Goal: Task Accomplishment & Management: Manage account settings

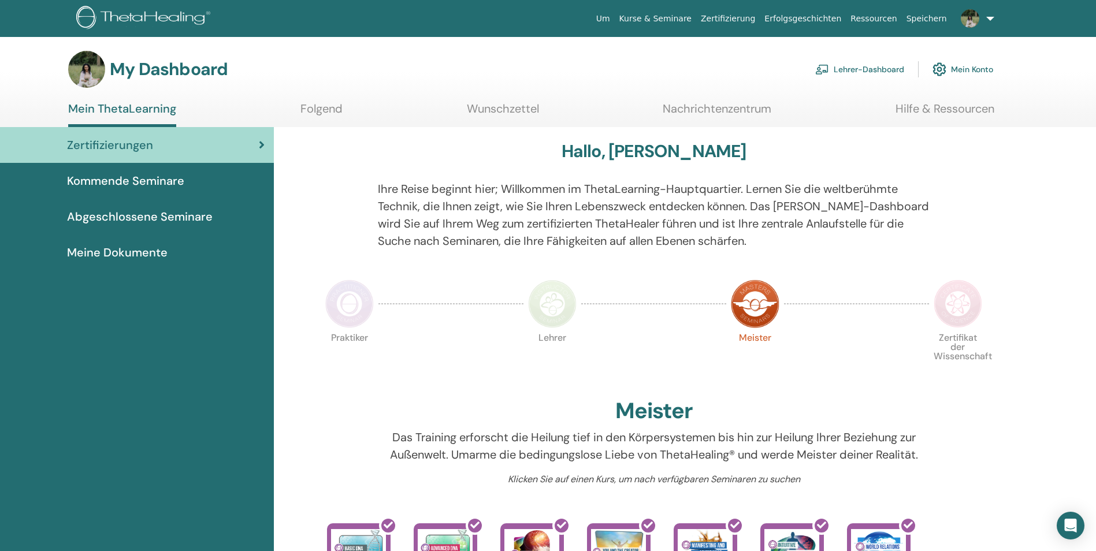
click at [861, 67] on link "Lehrer-Dashboard" at bounding box center [859, 69] width 89 height 25
click at [839, 69] on link "Lehrer-Dashboard" at bounding box center [859, 69] width 89 height 25
click at [887, 70] on link "Lehrer-Dashboard" at bounding box center [859, 69] width 89 height 25
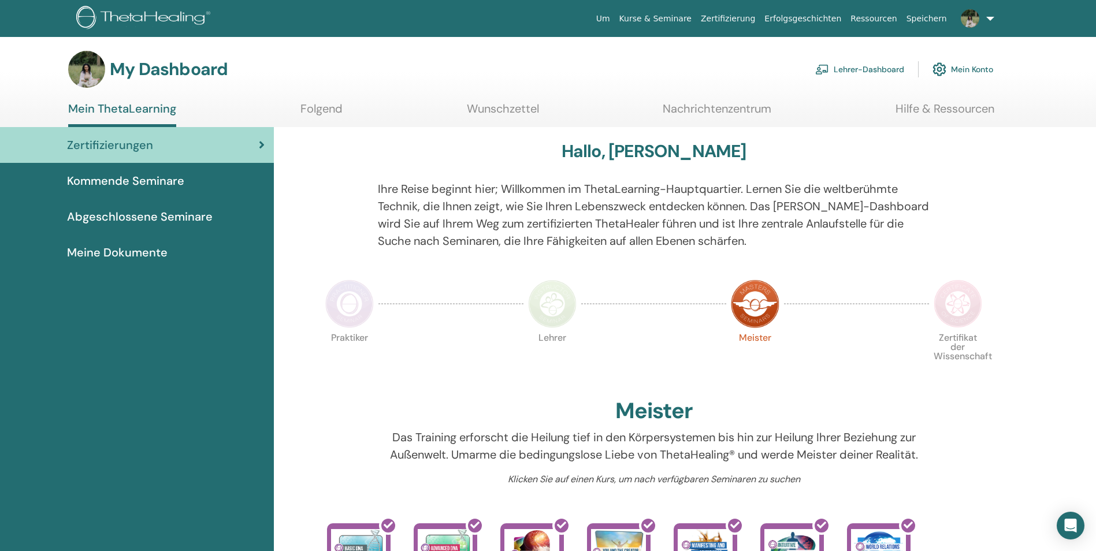
click at [887, 70] on link "Lehrer-Dashboard" at bounding box center [859, 69] width 89 height 25
click at [805, 164] on div "Hallo, Bianca Freia" at bounding box center [653, 153] width 665 height 25
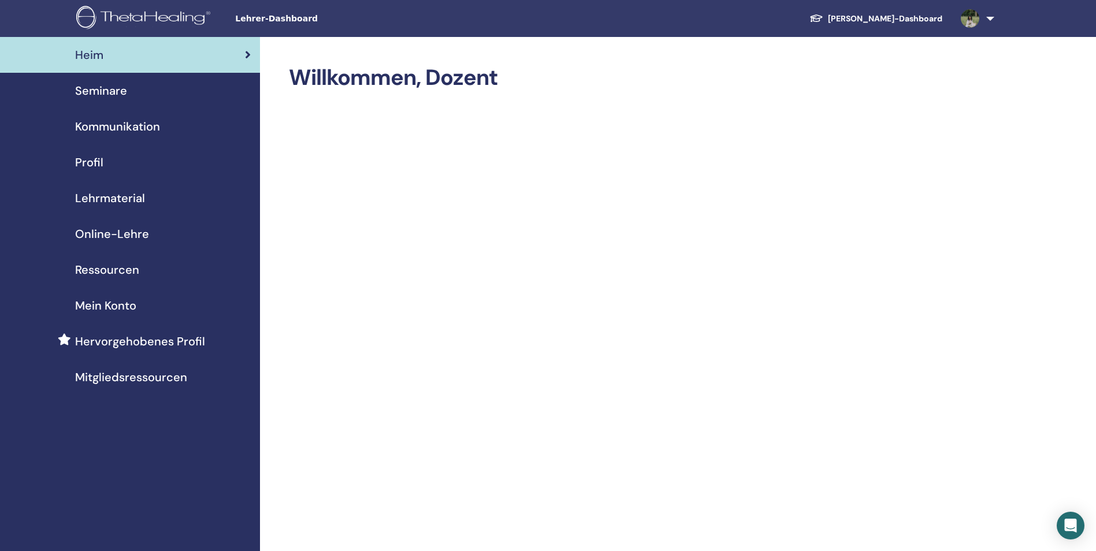
click at [134, 88] on div "Seminare" at bounding box center [129, 90] width 241 height 17
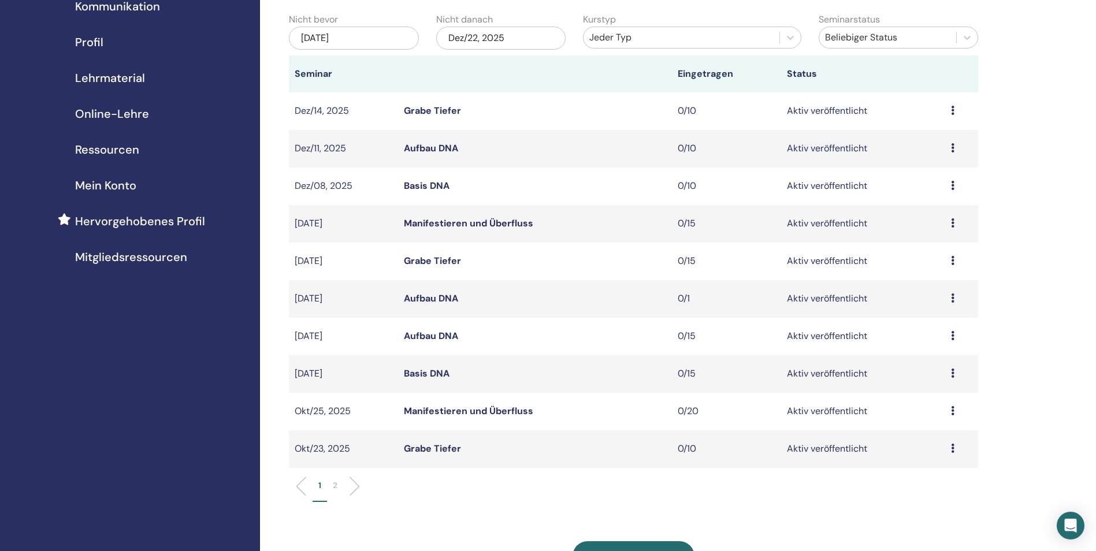
scroll to position [116, 0]
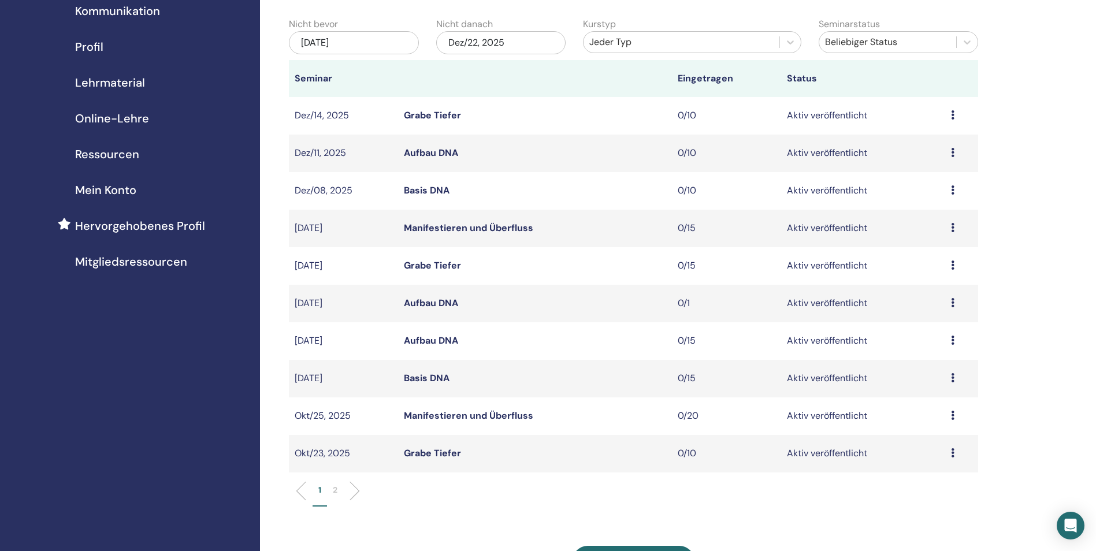
click at [121, 191] on span "Mein Konto" at bounding box center [105, 189] width 61 height 17
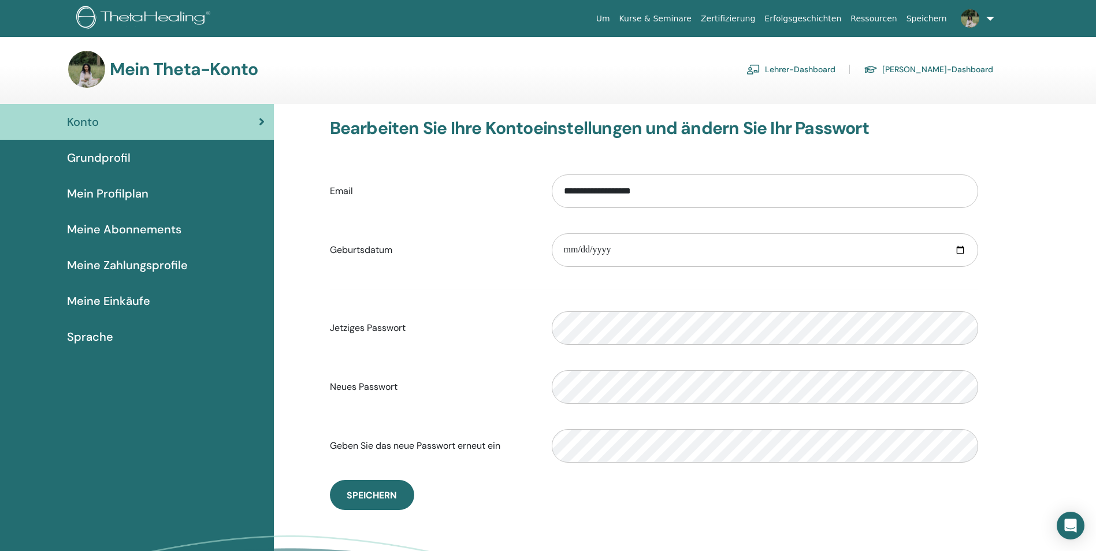
click at [132, 196] on span "Mein Profilplan" at bounding box center [107, 193] width 81 height 17
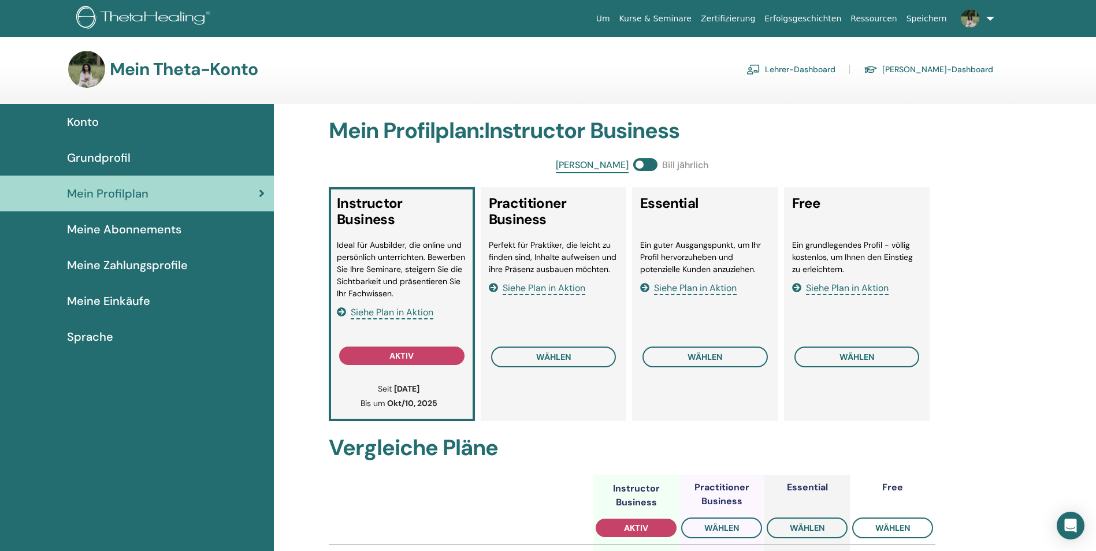
click at [148, 232] on span "Meine Abonnements" at bounding box center [124, 229] width 114 height 17
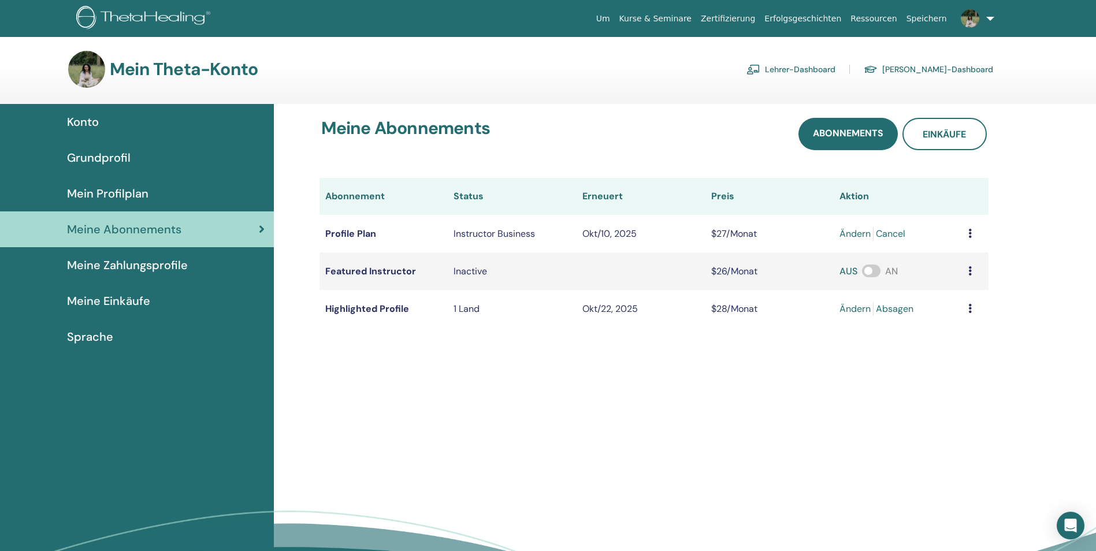
click at [877, 270] on span at bounding box center [871, 271] width 18 height 13
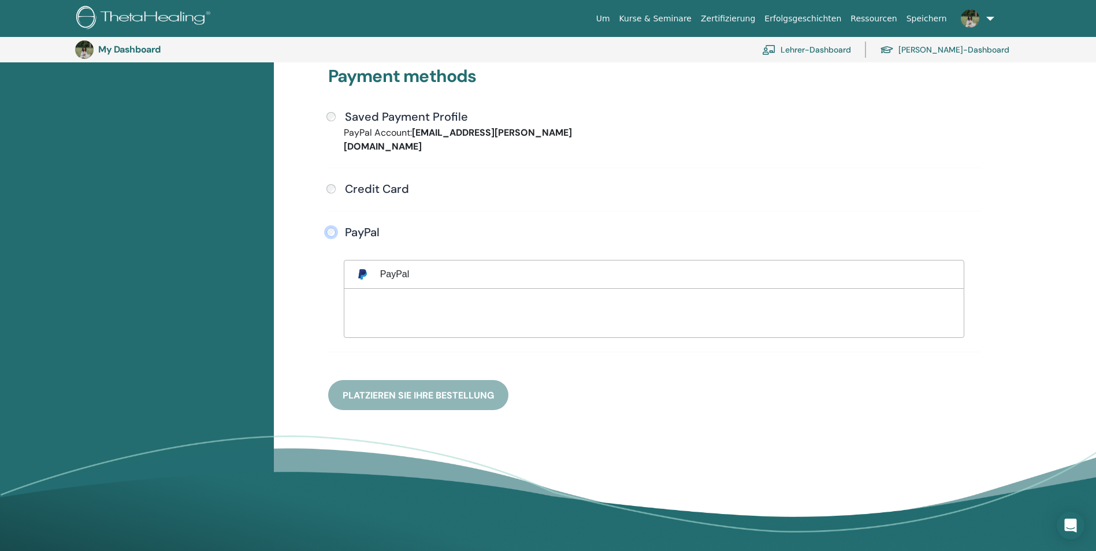
scroll to position [314, 0]
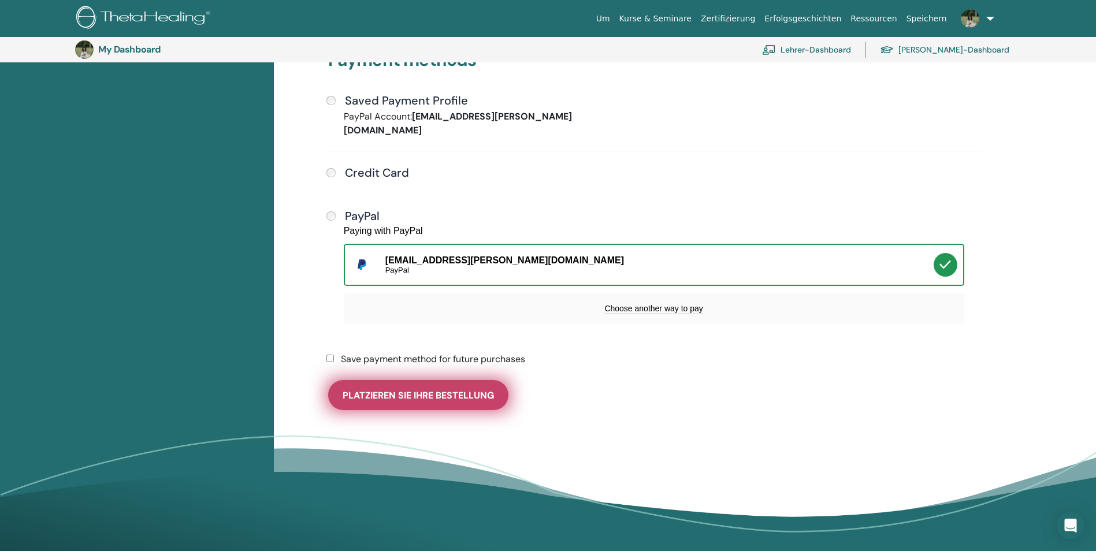
click at [422, 389] on span "Platzieren Sie Ihre Bestellung" at bounding box center [418, 395] width 151 height 12
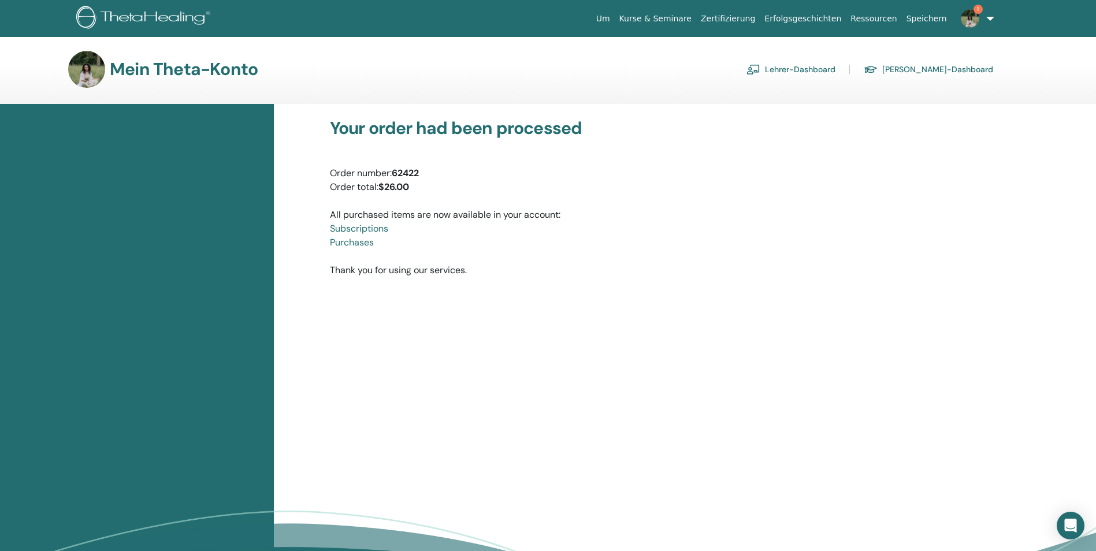
click at [970, 20] on img at bounding box center [970, 18] width 18 height 18
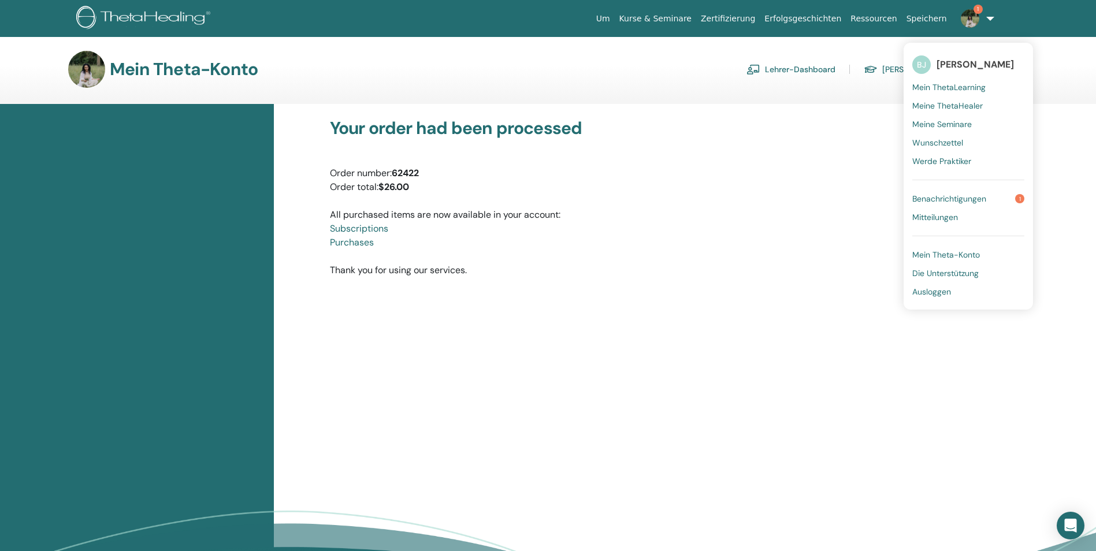
click at [959, 200] on span "Benachrichtigungen" at bounding box center [949, 198] width 74 height 10
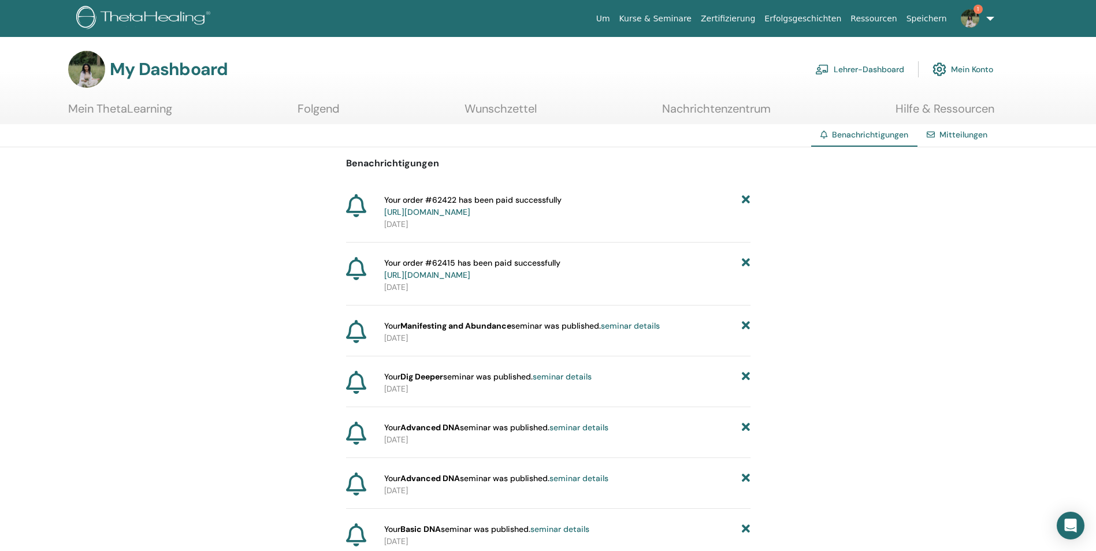
click at [867, 69] on link "Lehrer-Dashboard" at bounding box center [859, 69] width 89 height 25
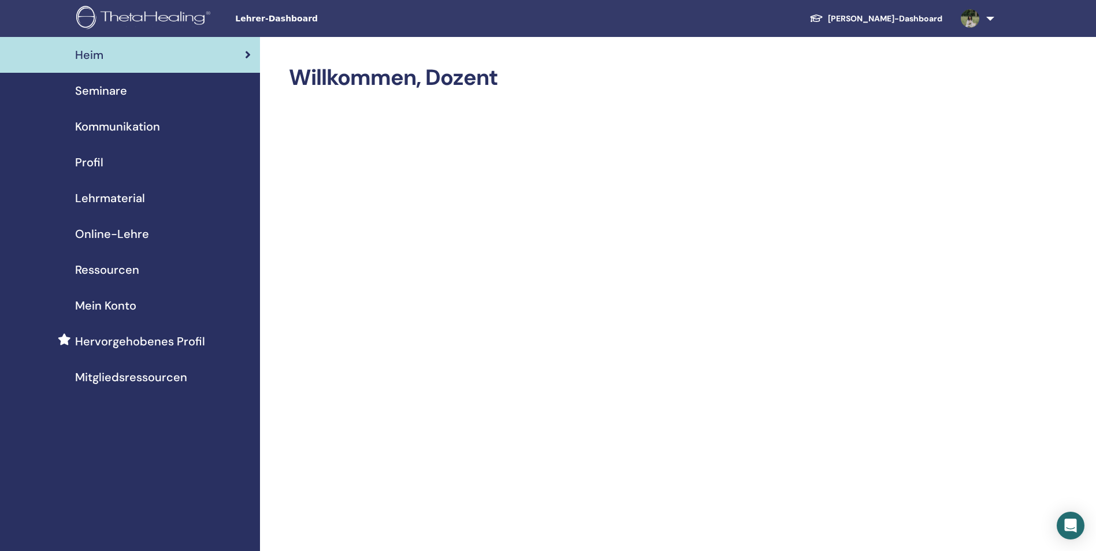
click at [97, 158] on span "Profil" at bounding box center [89, 162] width 28 height 17
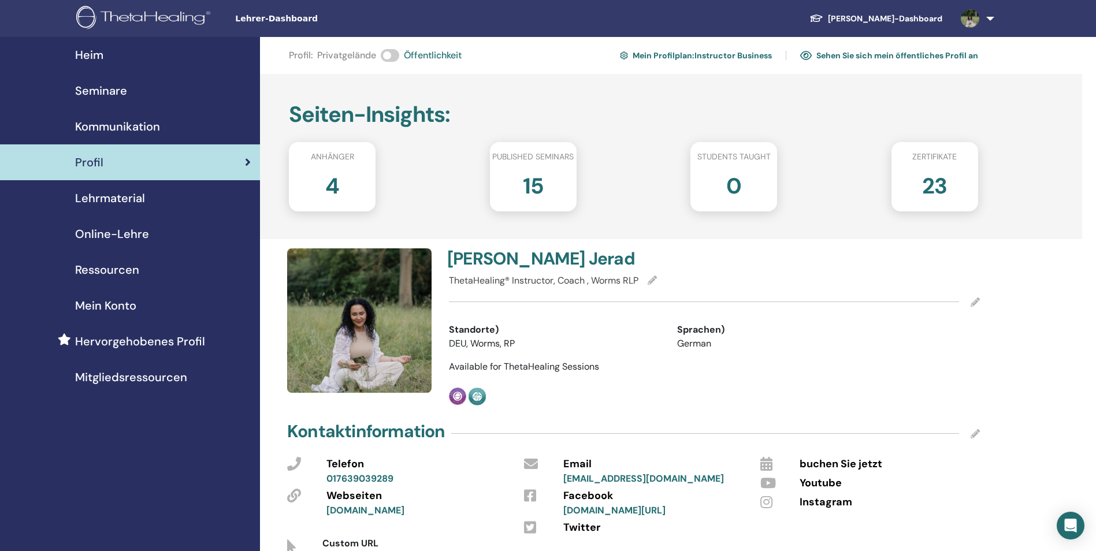
click at [126, 309] on span "Mein Konto" at bounding box center [105, 305] width 61 height 17
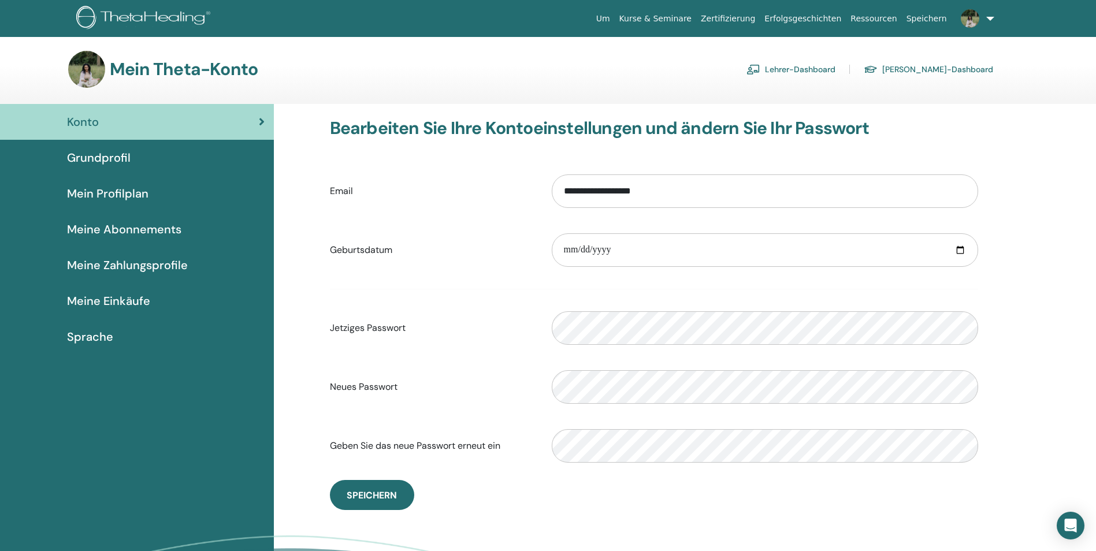
click at [159, 230] on span "Meine Abonnements" at bounding box center [124, 229] width 114 height 17
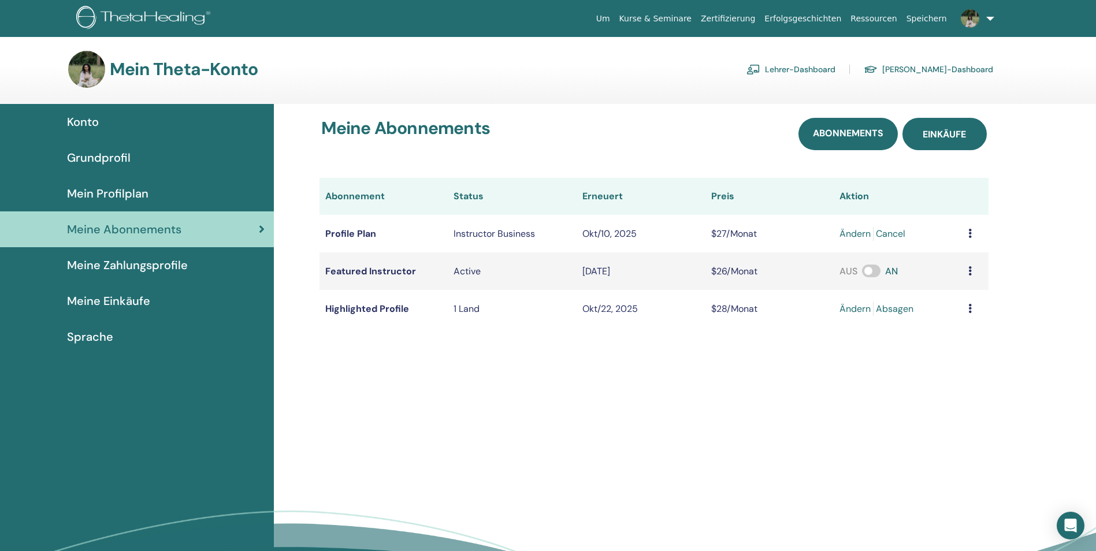
click at [966, 138] on span "Einkäufe" at bounding box center [943, 134] width 43 height 12
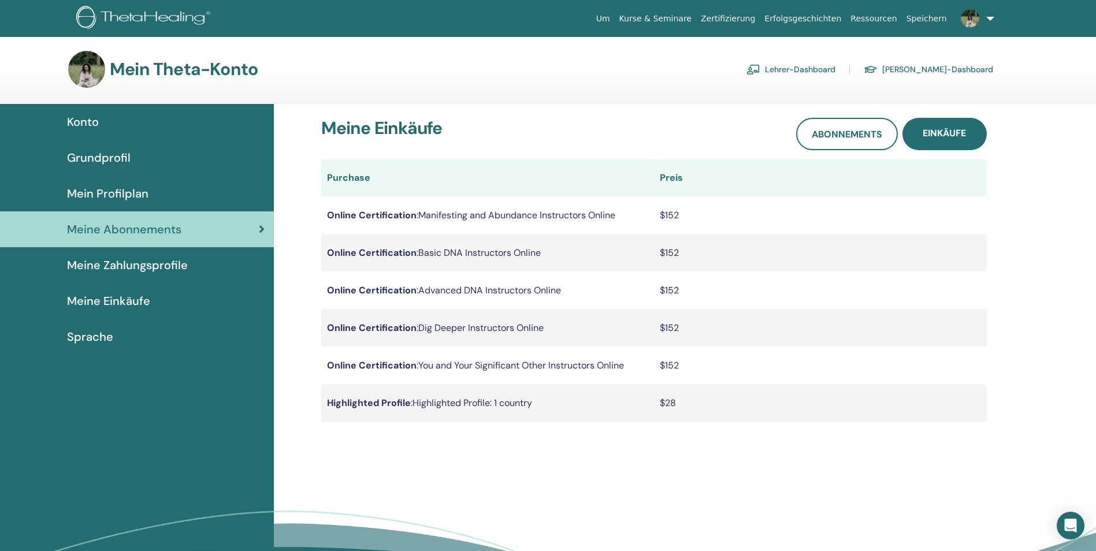
click at [565, 209] on td "Online Certification : Manifesting and Abundance Instructors Online" at bounding box center [487, 215] width 333 height 38
click at [161, 264] on span "Meine Zahlungsprofile" at bounding box center [127, 264] width 121 height 17
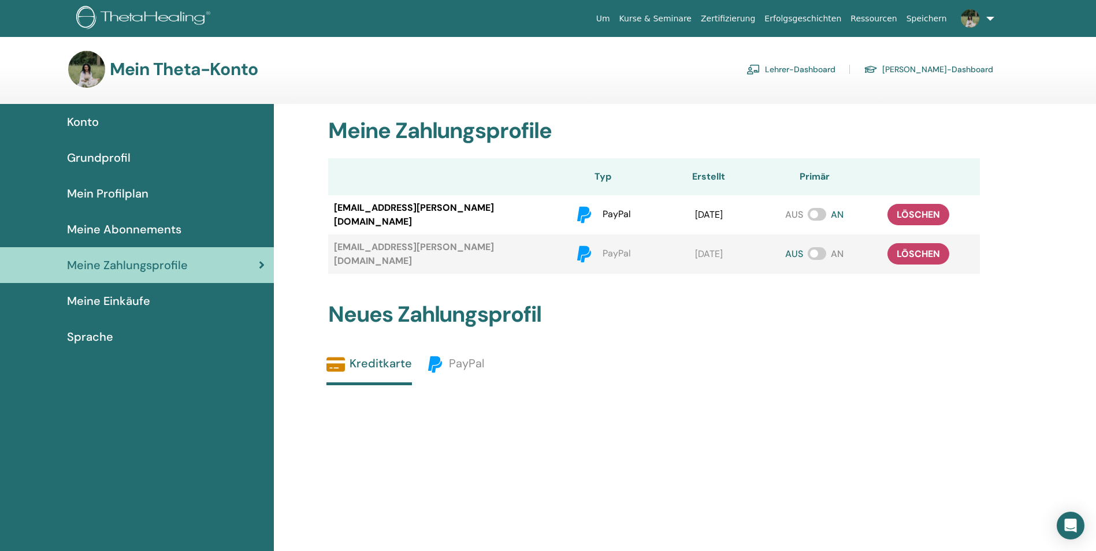
click at [124, 304] on span "Meine Einkäufe" at bounding box center [108, 300] width 83 height 17
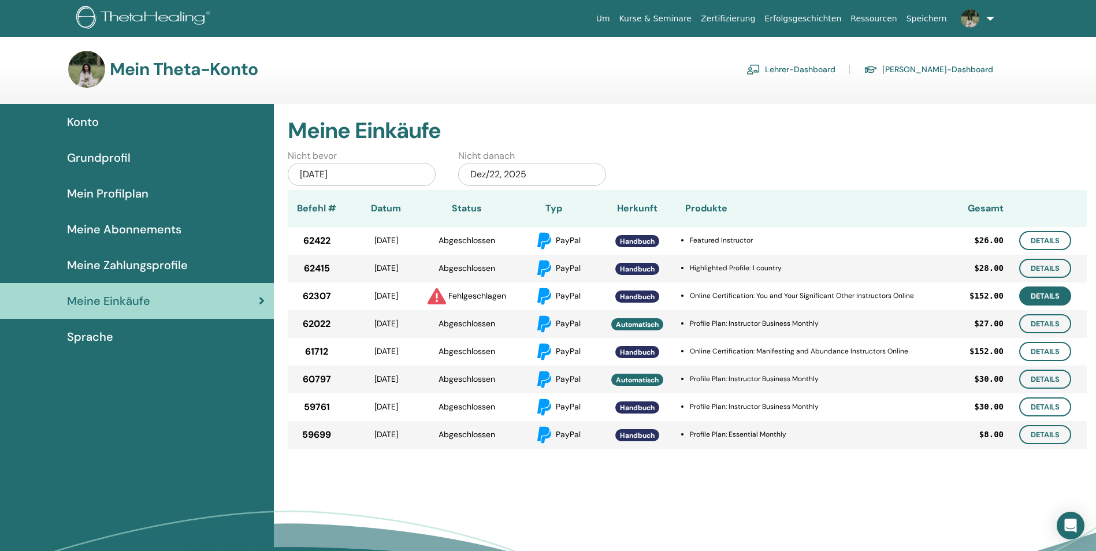
click at [1043, 291] on link "Details" at bounding box center [1045, 295] width 52 height 19
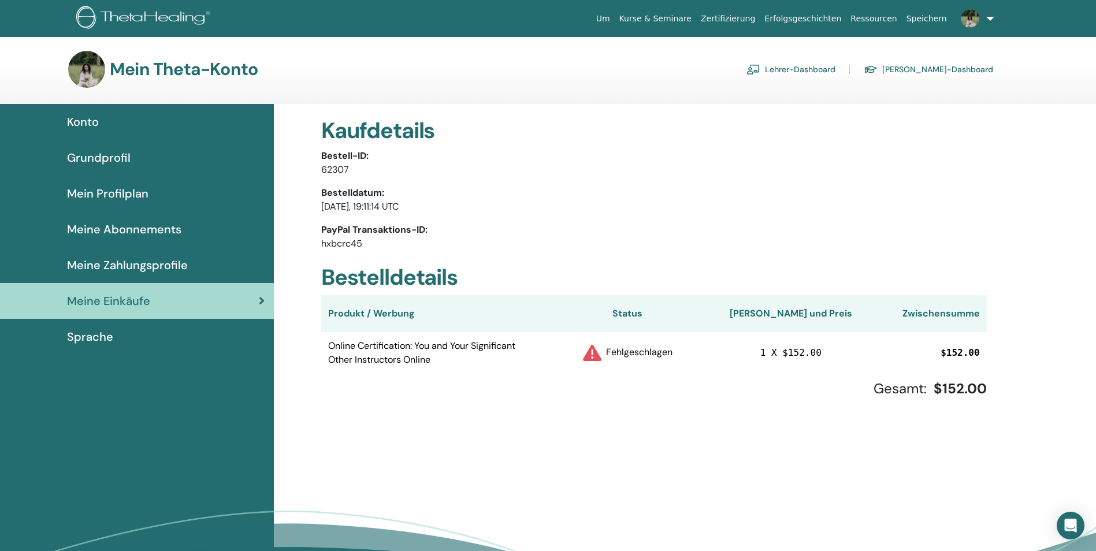
click at [132, 308] on span "Meine Einkäufe" at bounding box center [108, 300] width 83 height 17
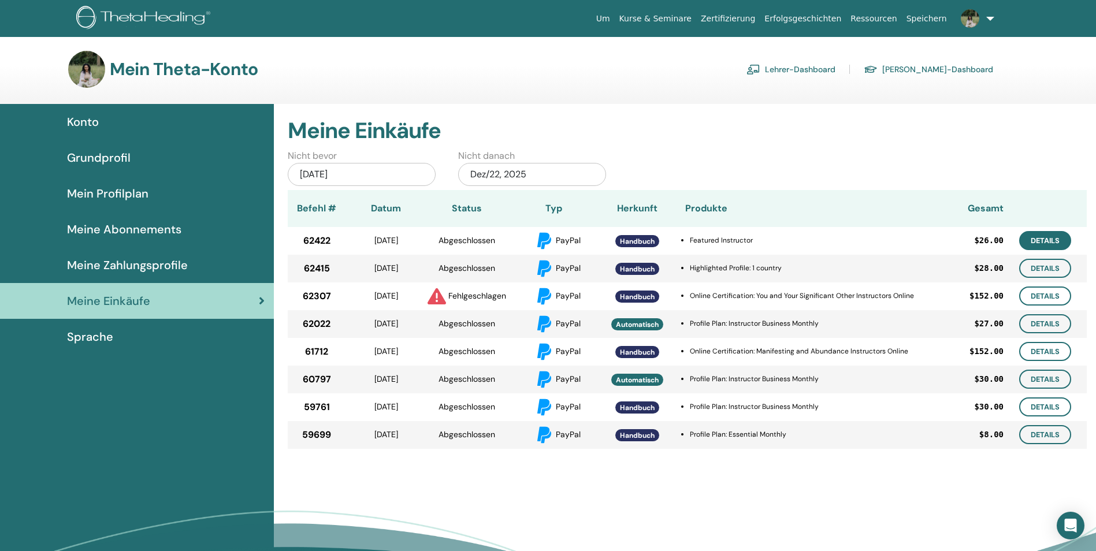
click at [1055, 244] on link "Details" at bounding box center [1045, 240] width 52 height 19
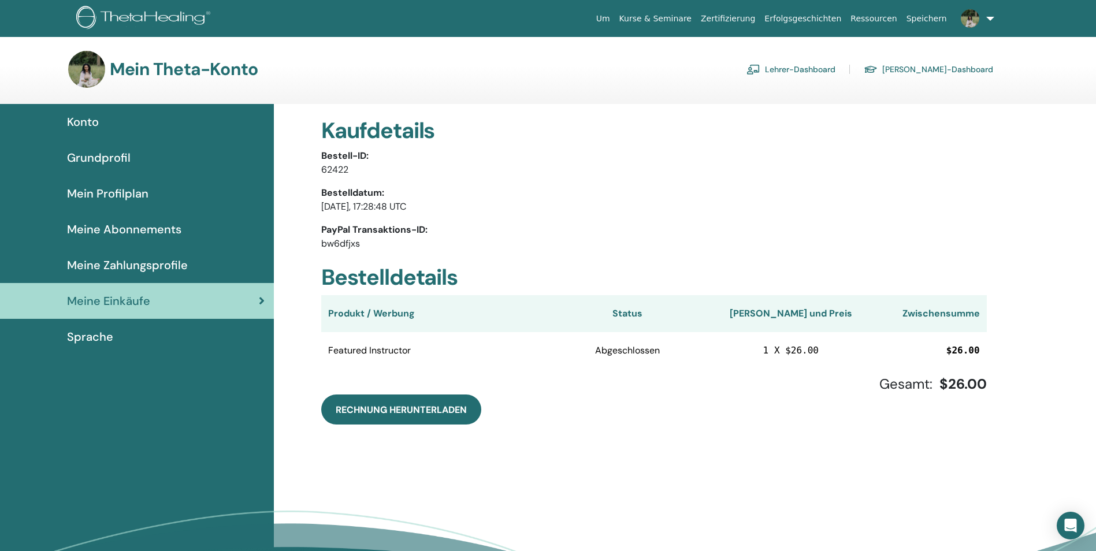
click at [212, 301] on div "Meine Einkäufe" at bounding box center [136, 300] width 255 height 17
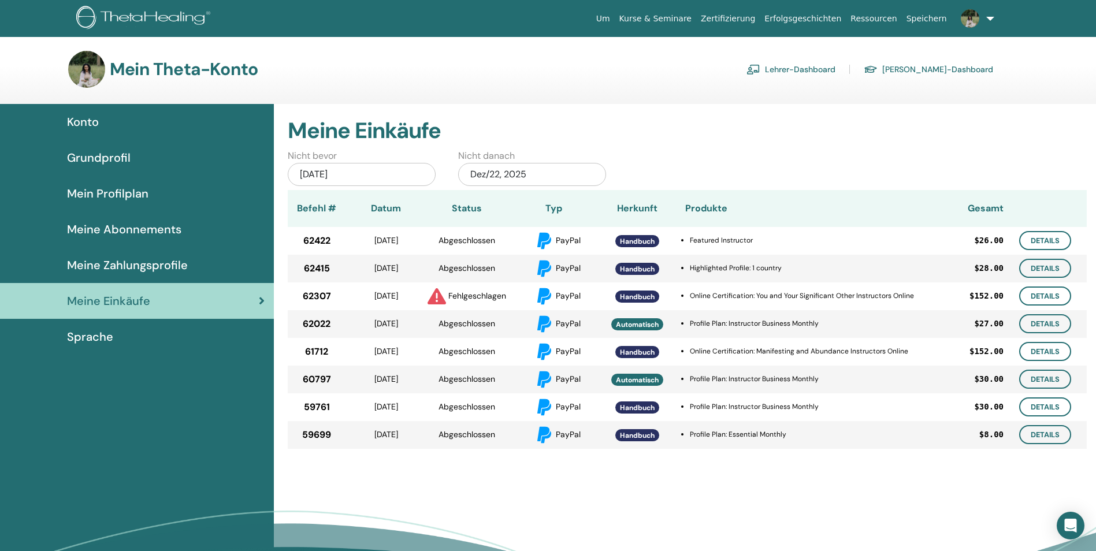
click at [410, 174] on div "[DATE]" at bounding box center [362, 174] width 148 height 23
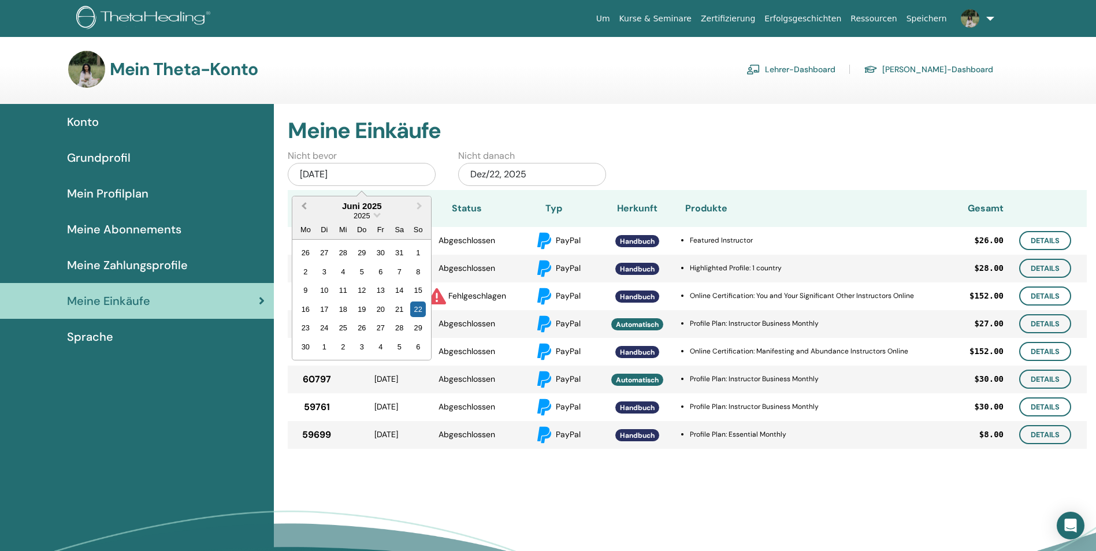
click at [304, 206] on span "Previous Month" at bounding box center [304, 206] width 0 height 12
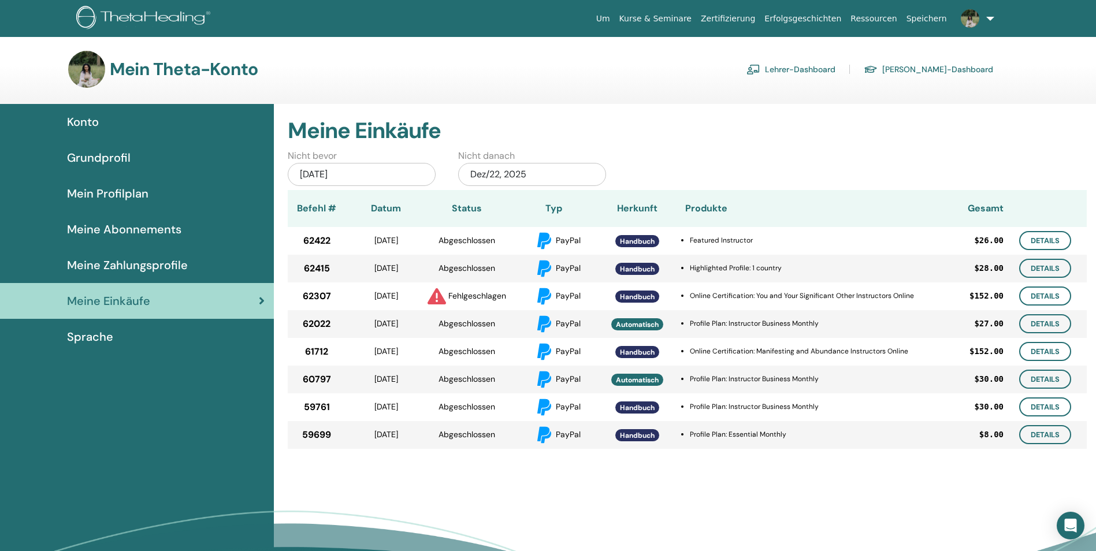
click at [649, 176] on div "Nicht bevor Jun/22, 2025 Nicht danach Dez/22, 2025" at bounding box center [687, 169] width 816 height 41
click at [413, 174] on div "Jun/22, 2025" at bounding box center [362, 174] width 148 height 23
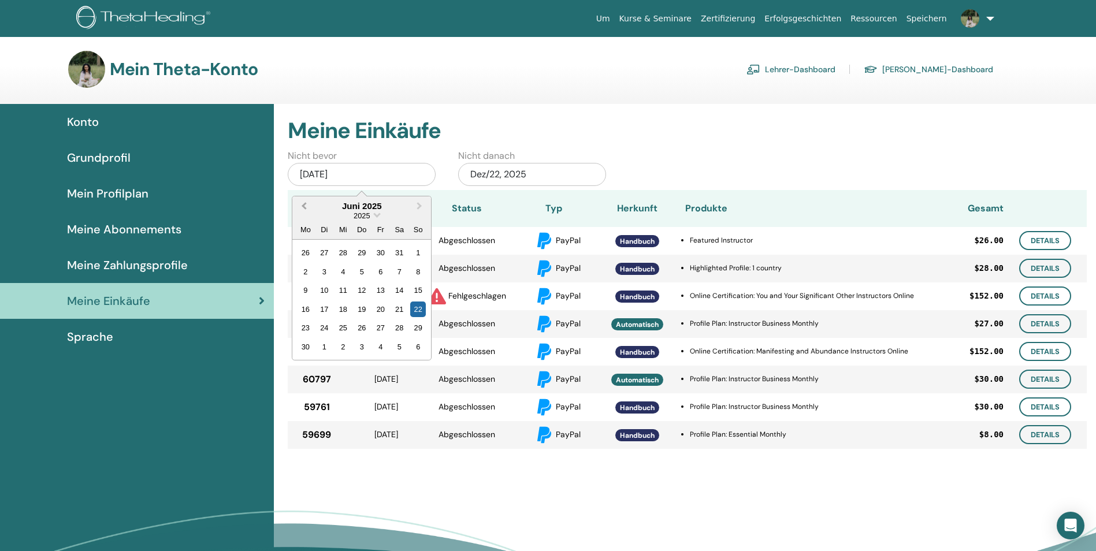
click at [304, 204] on span "Previous Month" at bounding box center [304, 206] width 0 height 12
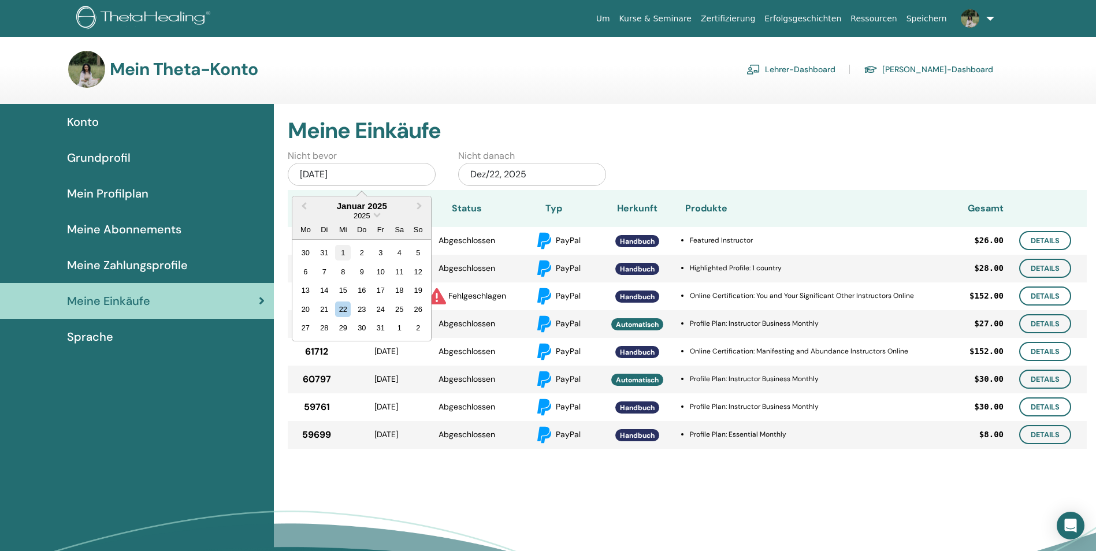
click at [341, 248] on div "1" at bounding box center [343, 253] width 16 height 16
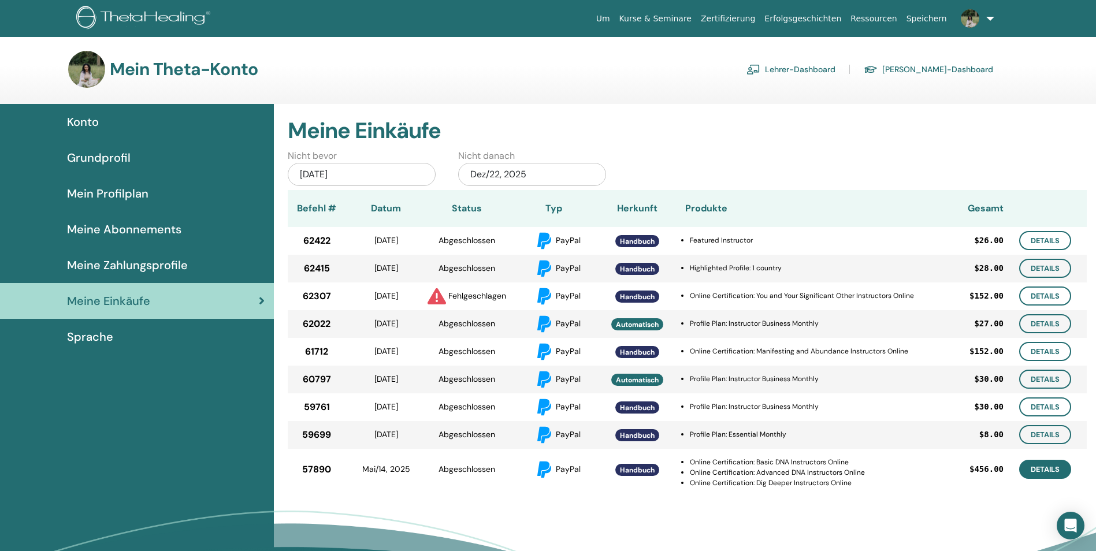
click at [1039, 466] on link "Details" at bounding box center [1045, 469] width 52 height 19
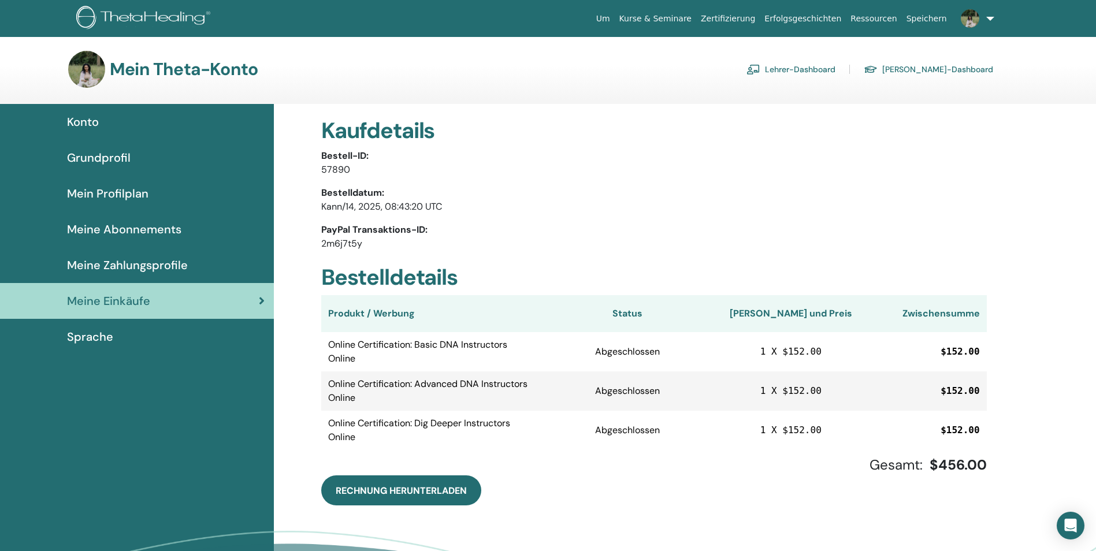
click at [124, 333] on div "Sprache" at bounding box center [136, 336] width 255 height 17
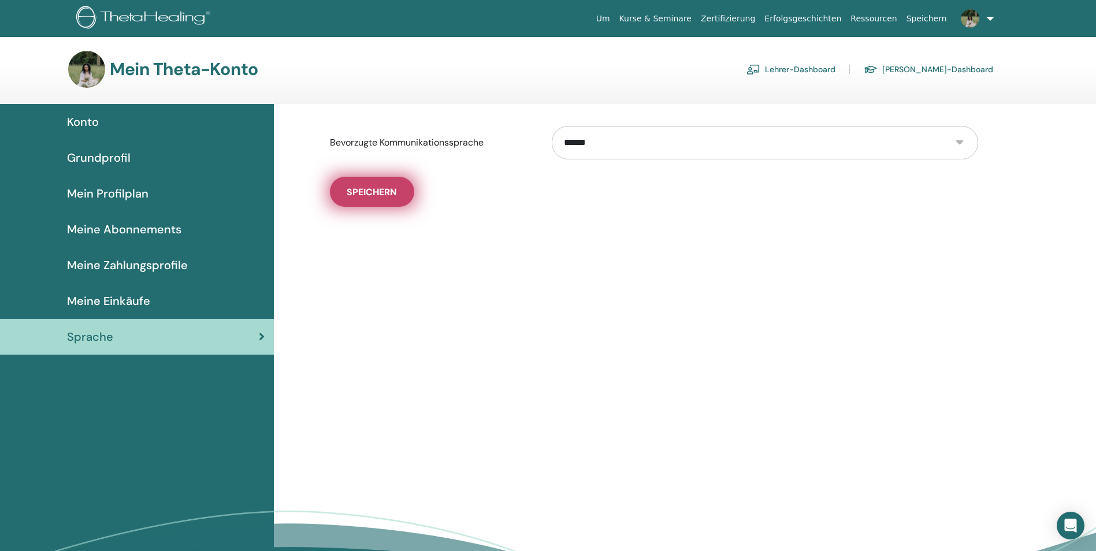
click at [379, 198] on button "Speichern" at bounding box center [372, 192] width 84 height 30
click at [835, 69] on link "Lehrer-Dashboard" at bounding box center [790, 69] width 89 height 18
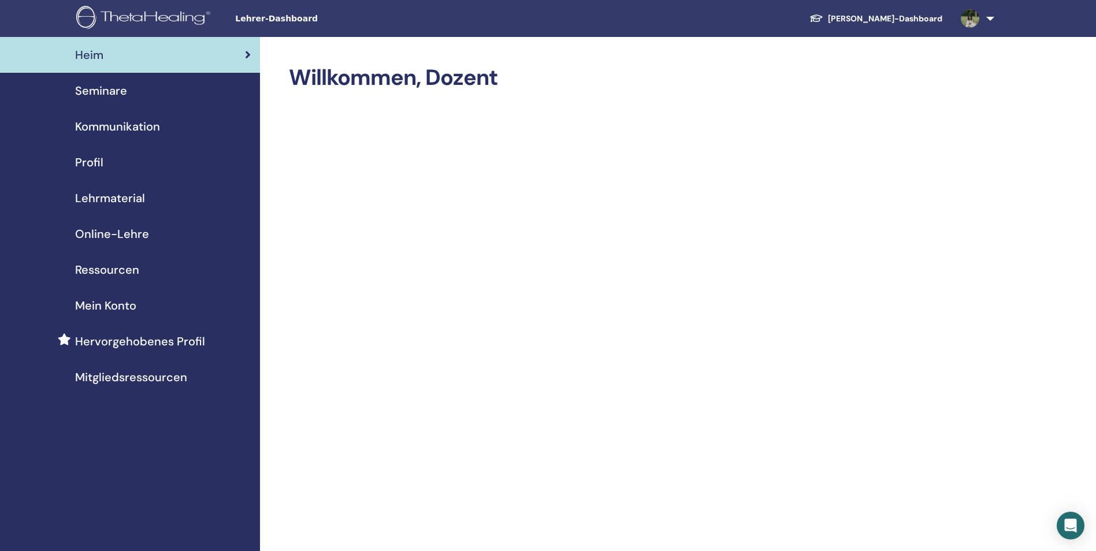
click at [87, 155] on span "Profil" at bounding box center [89, 162] width 28 height 17
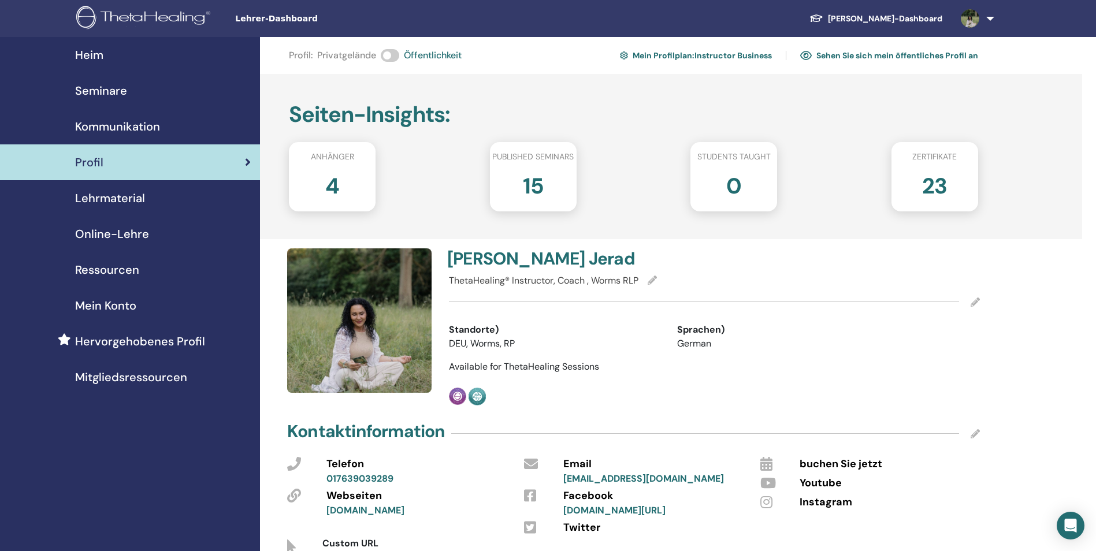
click at [103, 53] on div "Heim" at bounding box center [129, 54] width 241 height 17
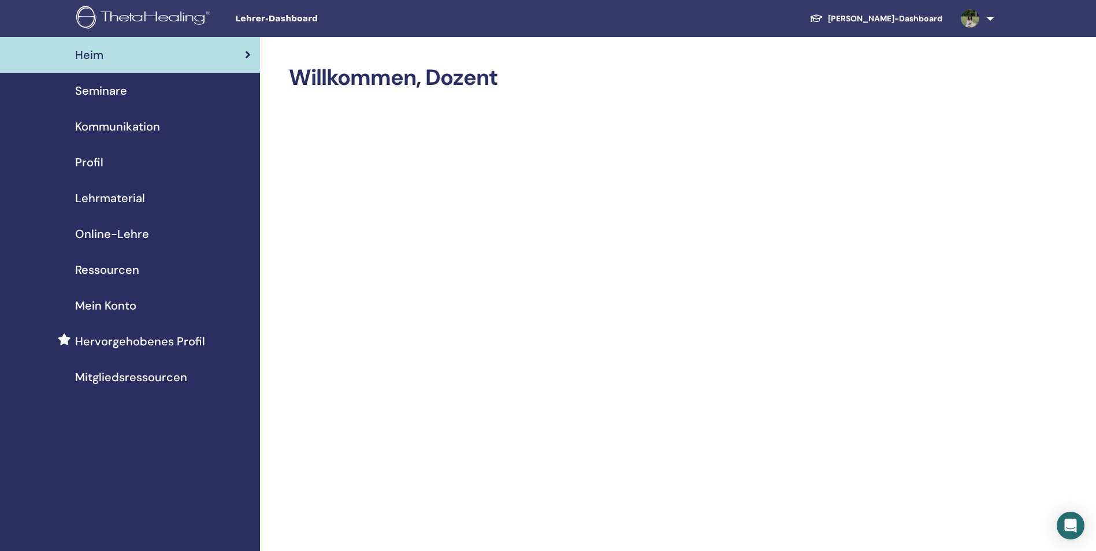
click at [111, 163] on div "Profil" at bounding box center [129, 162] width 241 height 17
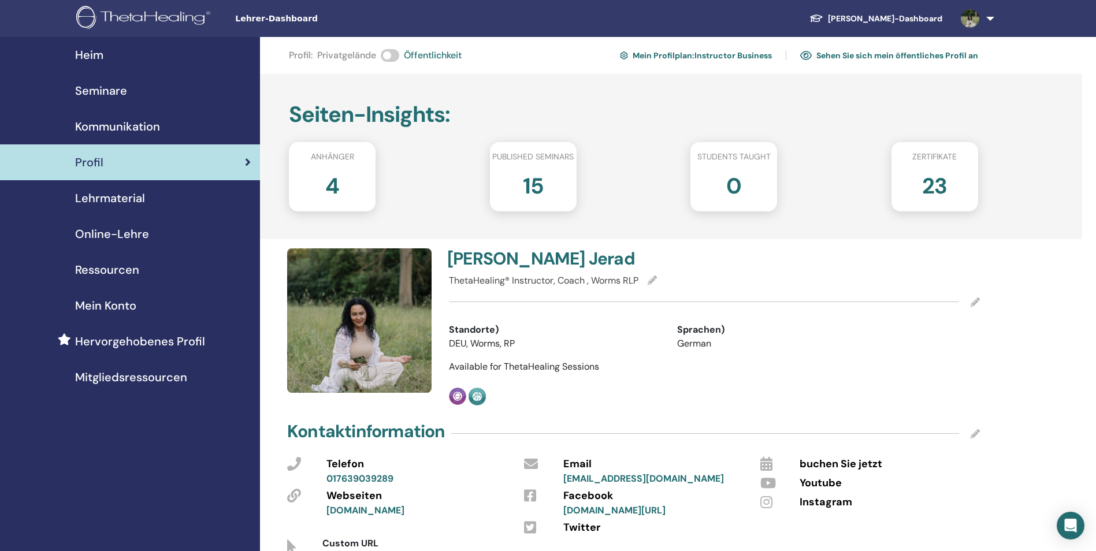
click at [109, 301] on span "Mein Konto" at bounding box center [105, 305] width 61 height 17
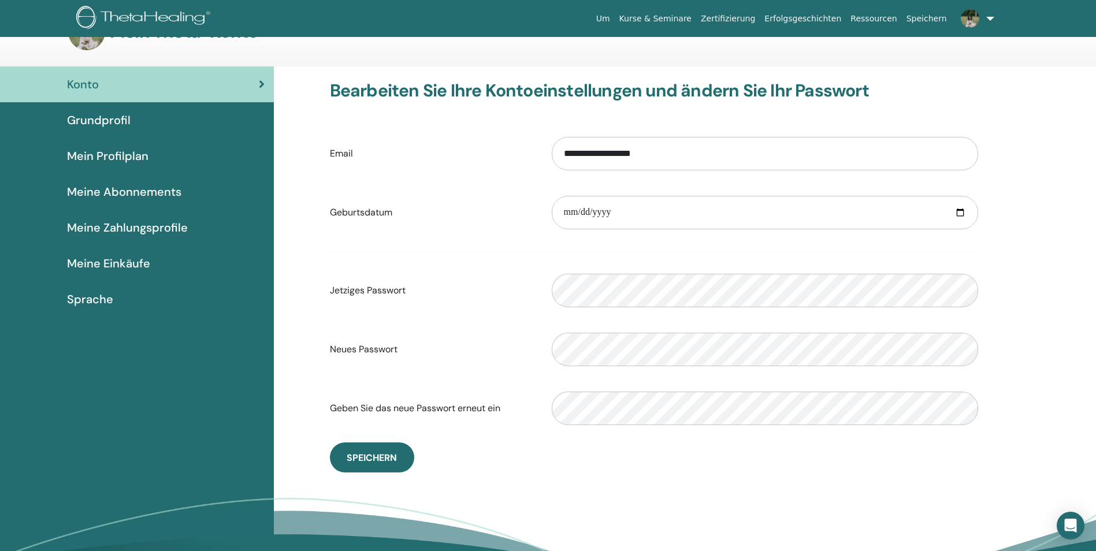
scroll to position [58, 0]
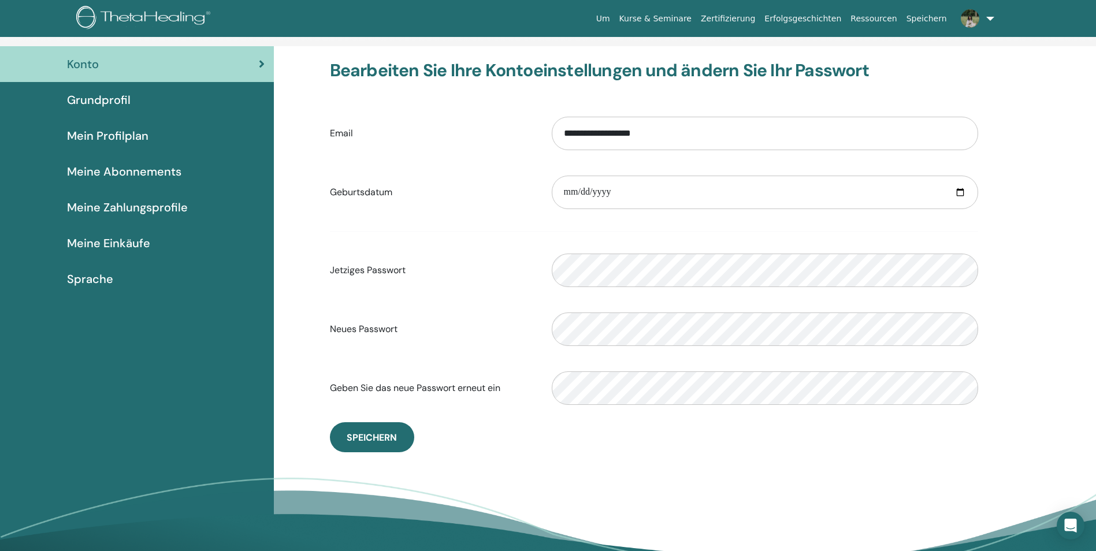
click at [135, 105] on div "Grundprofil" at bounding box center [136, 99] width 255 height 17
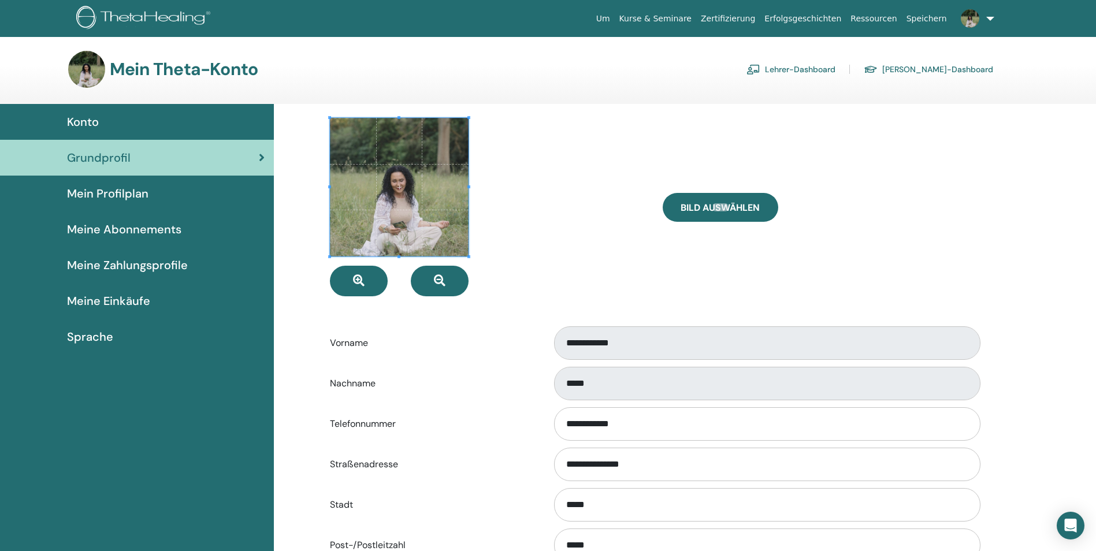
click at [137, 192] on span "Mein Profilplan" at bounding box center [107, 193] width 81 height 17
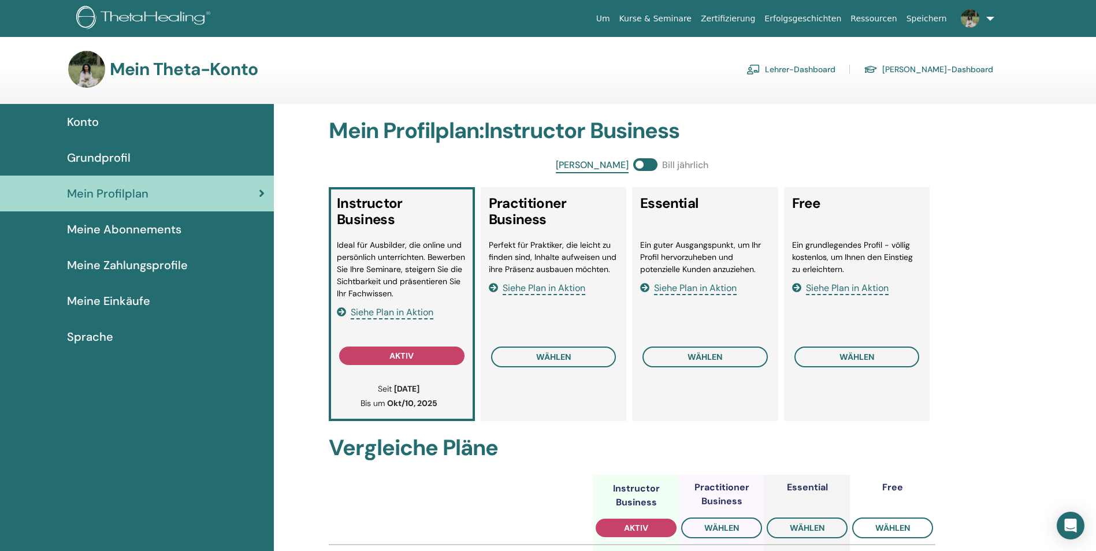
click at [161, 225] on span "Meine Abonnements" at bounding box center [124, 229] width 114 height 17
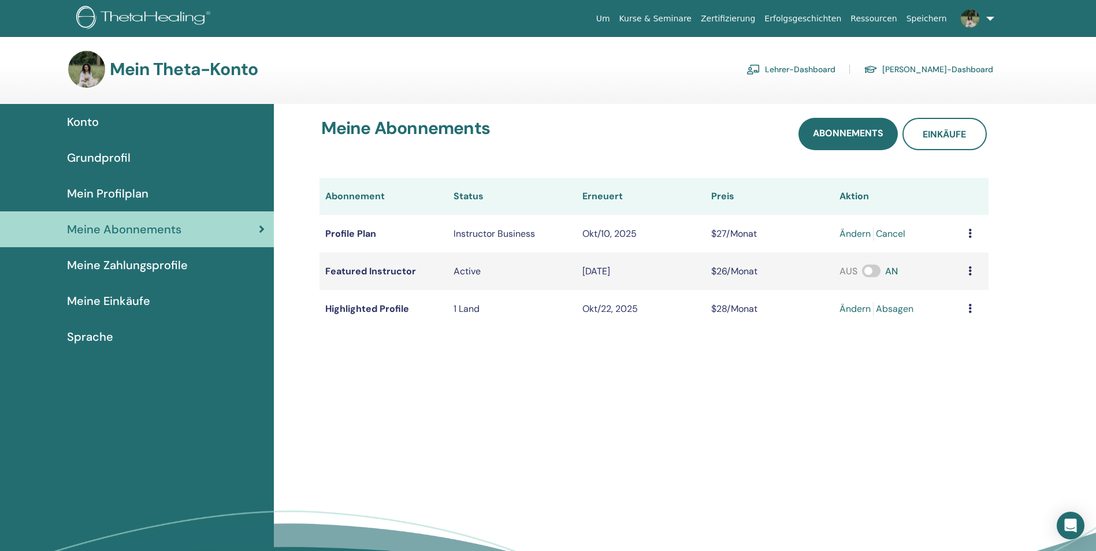
click at [183, 267] on span "Meine Zahlungsprofile" at bounding box center [127, 264] width 121 height 17
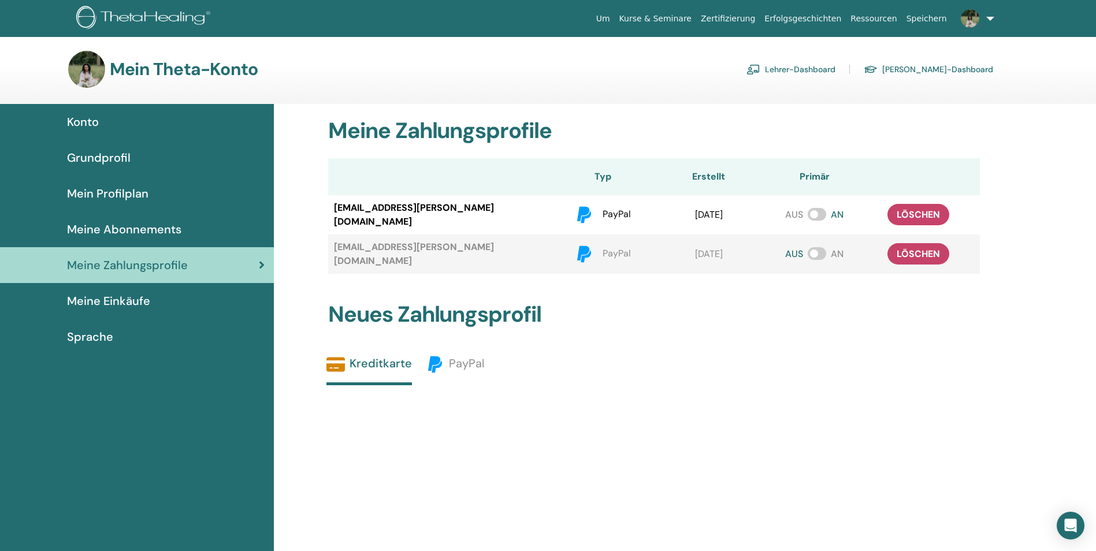
click at [144, 304] on span "Meine Einkäufe" at bounding box center [108, 300] width 83 height 17
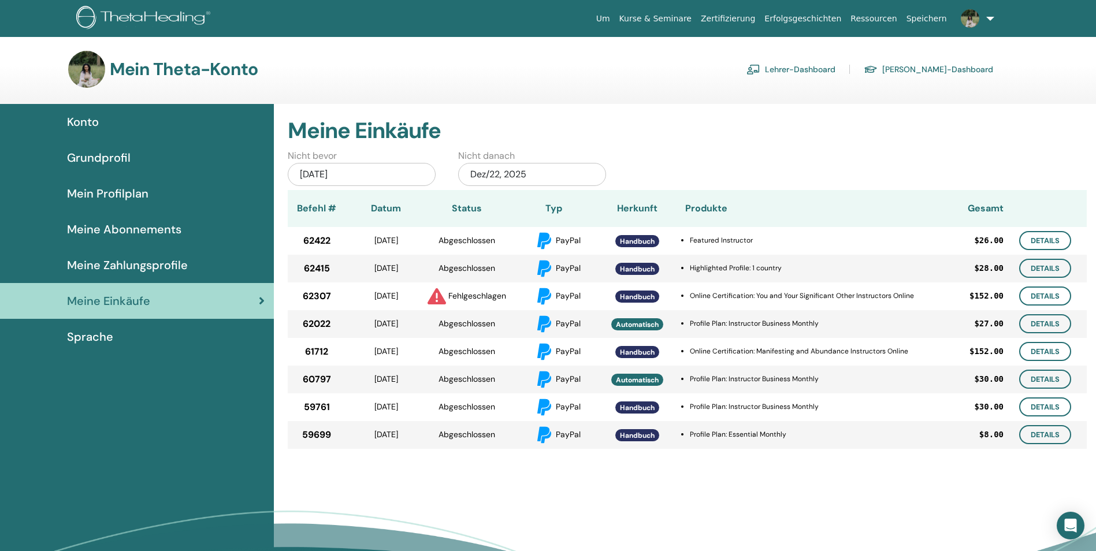
click at [976, 21] on img at bounding box center [970, 18] width 18 height 18
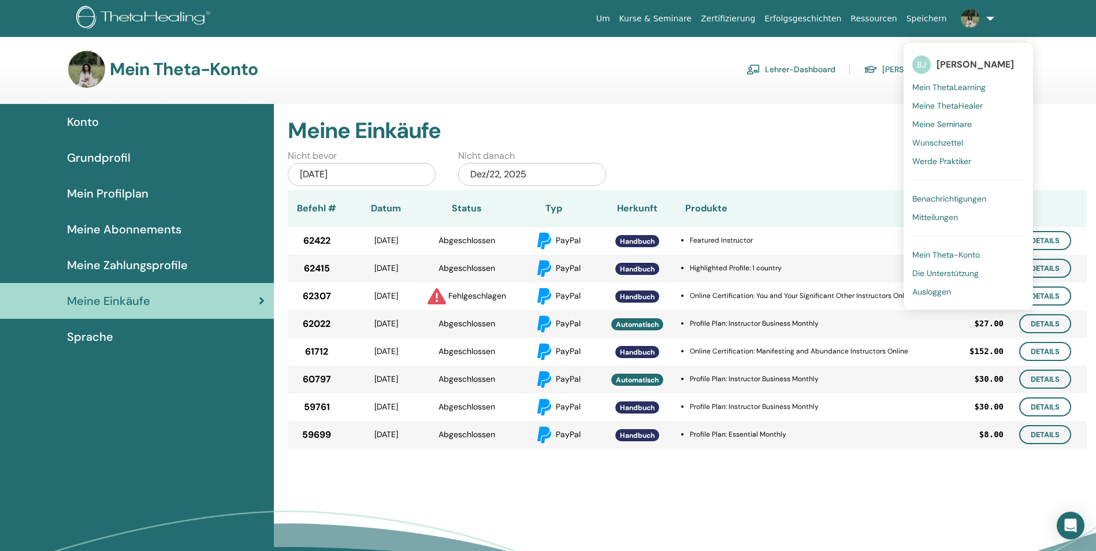
click at [970, 258] on span "Mein Theta-Konto" at bounding box center [946, 255] width 68 height 10
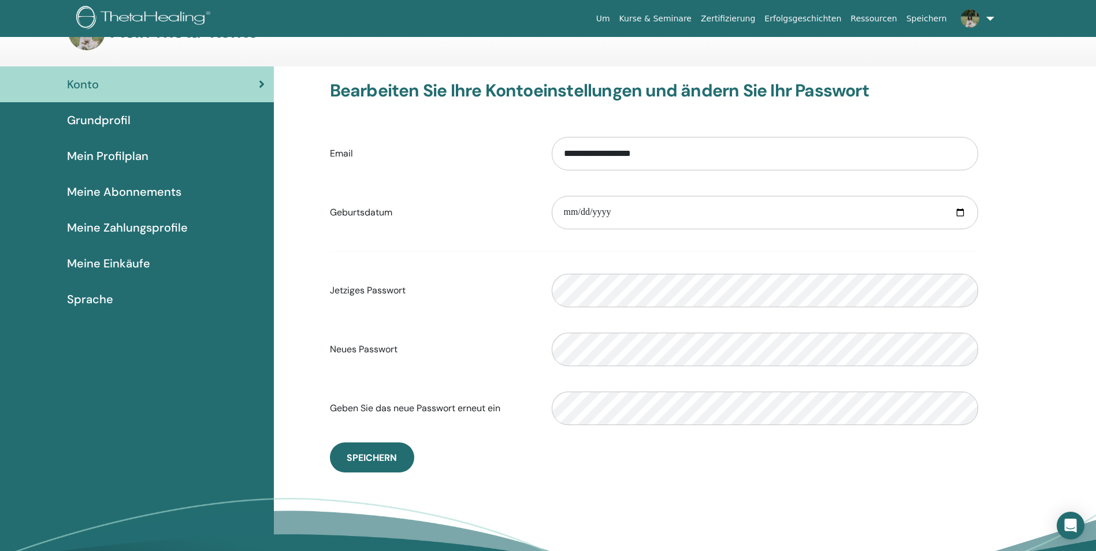
scroll to position [58, 0]
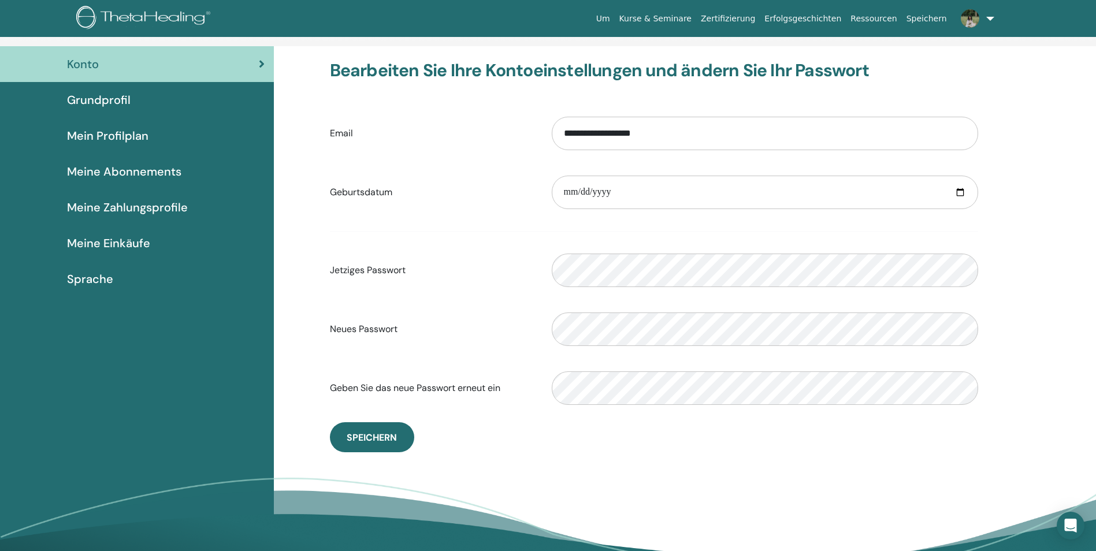
click at [1055, 83] on div "**********" at bounding box center [685, 319] width 822 height 547
